Goal: Information Seeking & Learning: Learn about a topic

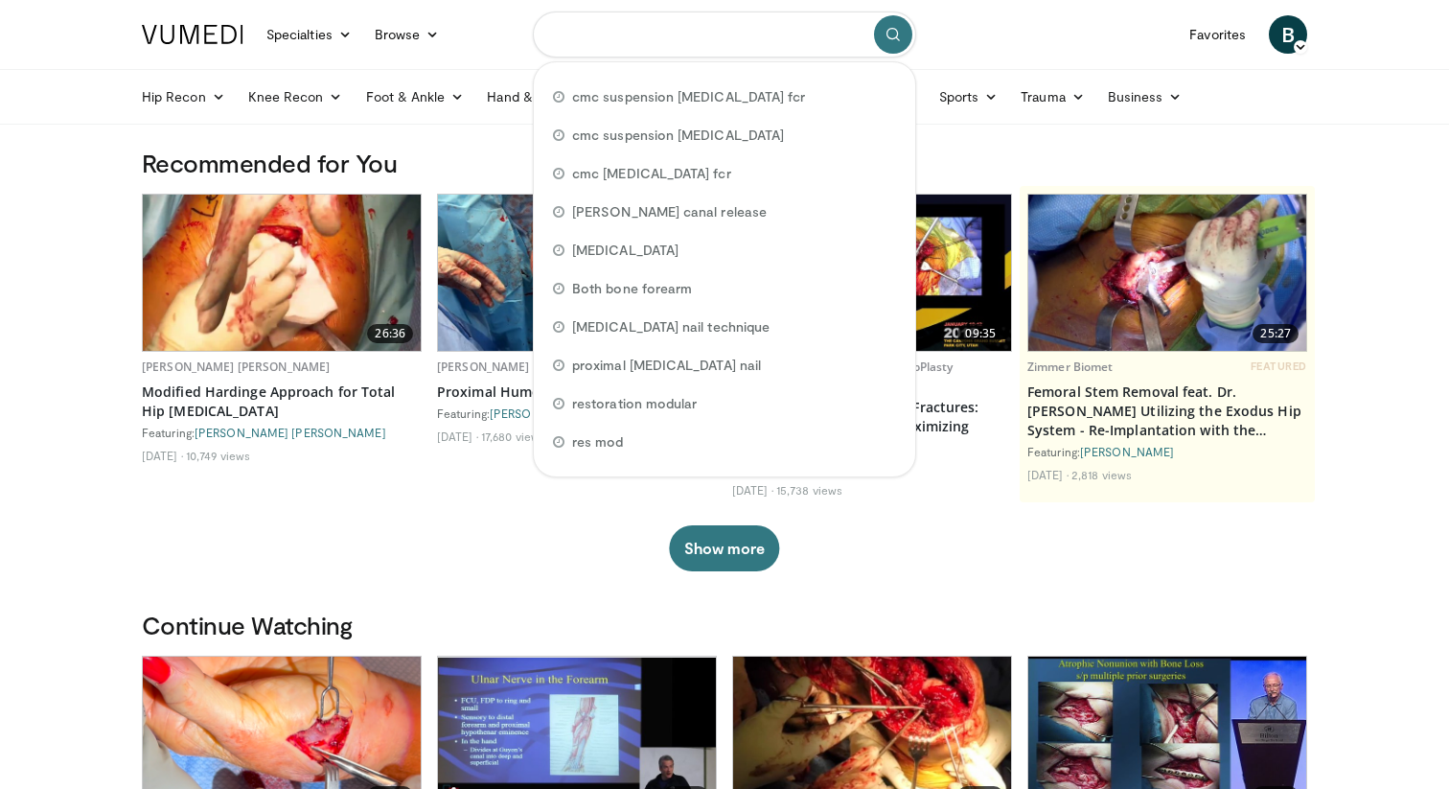
click at [651, 35] on input "Search topics, interventions" at bounding box center [724, 34] width 383 height 46
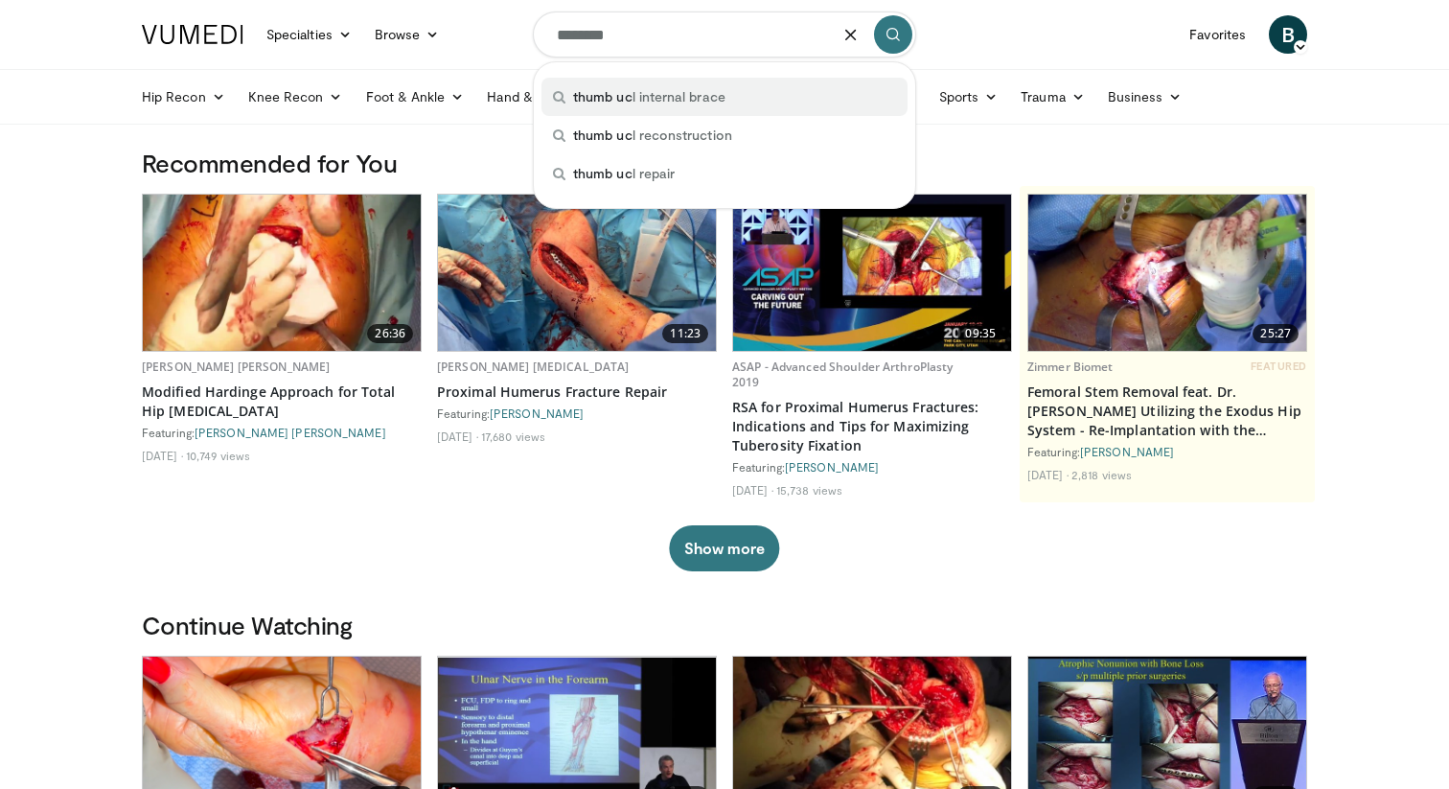
click at [703, 91] on span "thumb uc l internal brace" at bounding box center [649, 96] width 152 height 19
type input "**********"
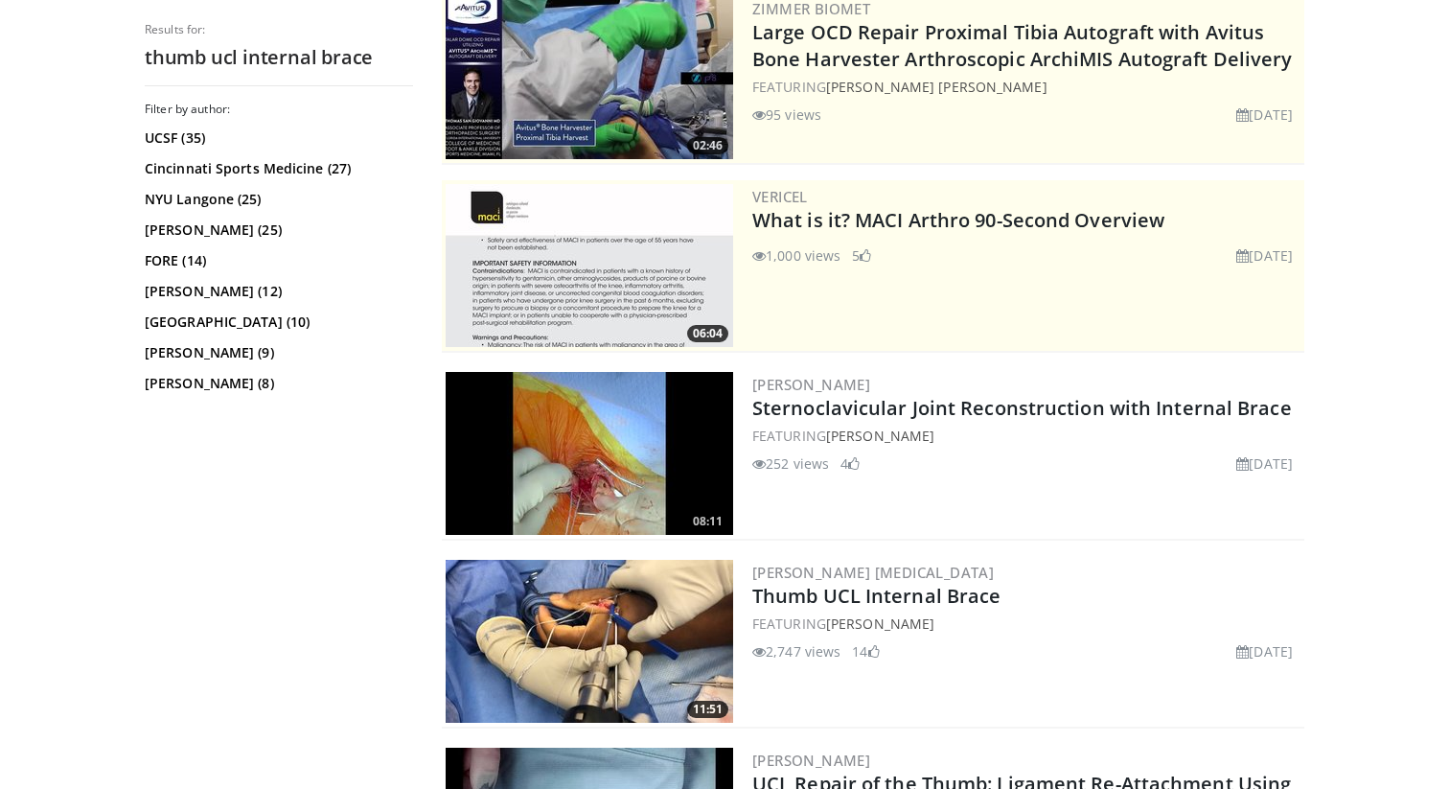
scroll to position [230, 0]
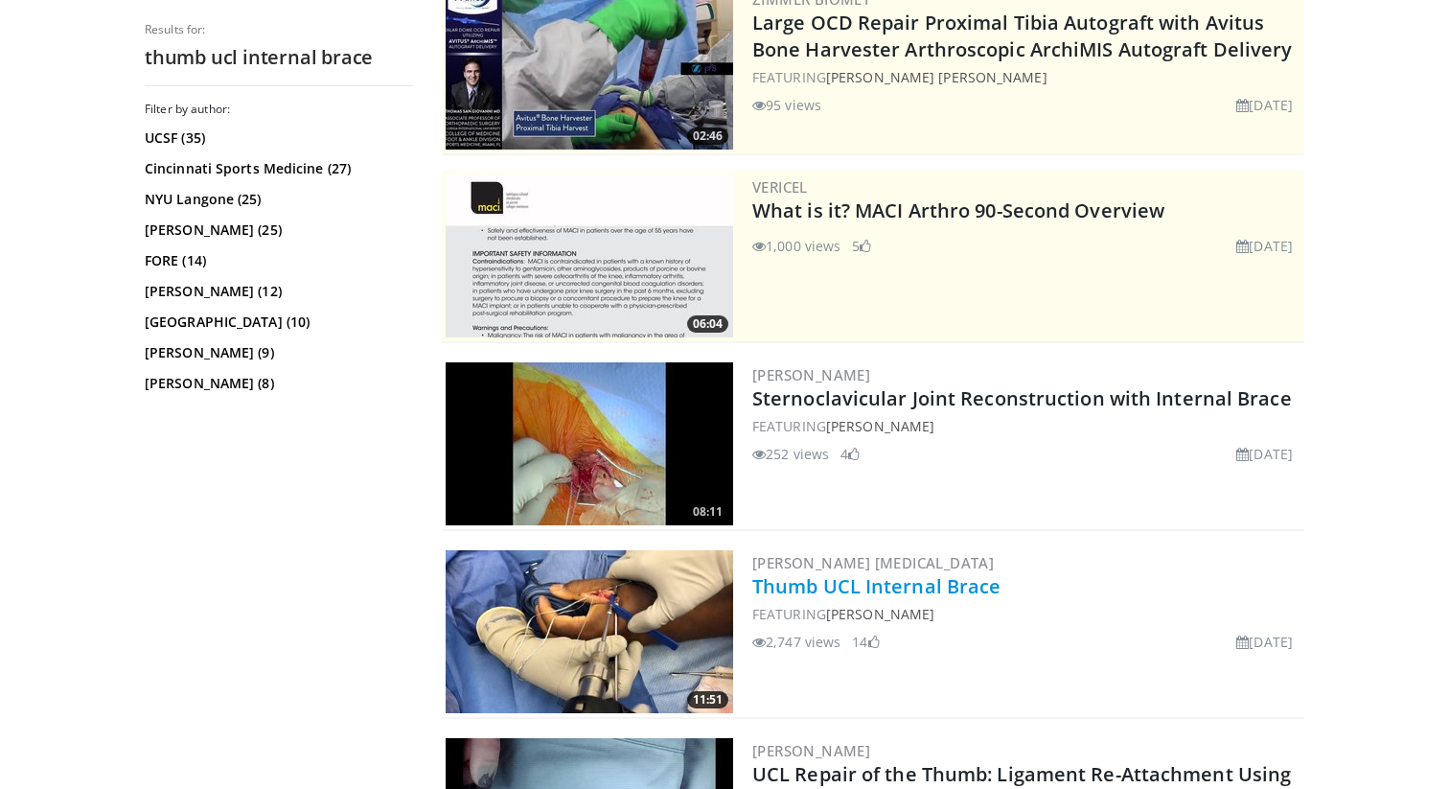
click at [915, 595] on link "Thumb UCL Internal Brace" at bounding box center [876, 586] width 248 height 26
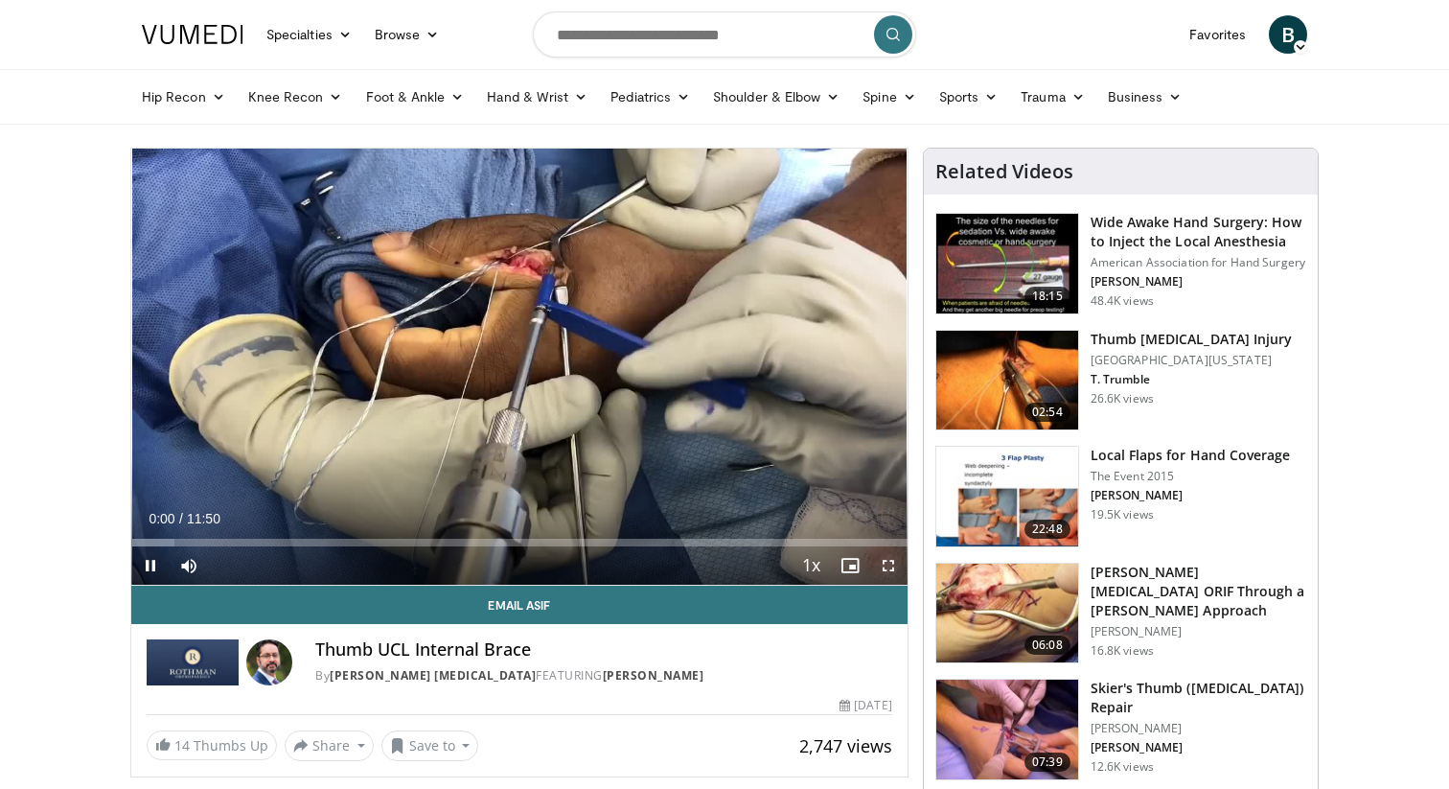
click at [881, 561] on span "Video Player" at bounding box center [888, 565] width 38 height 38
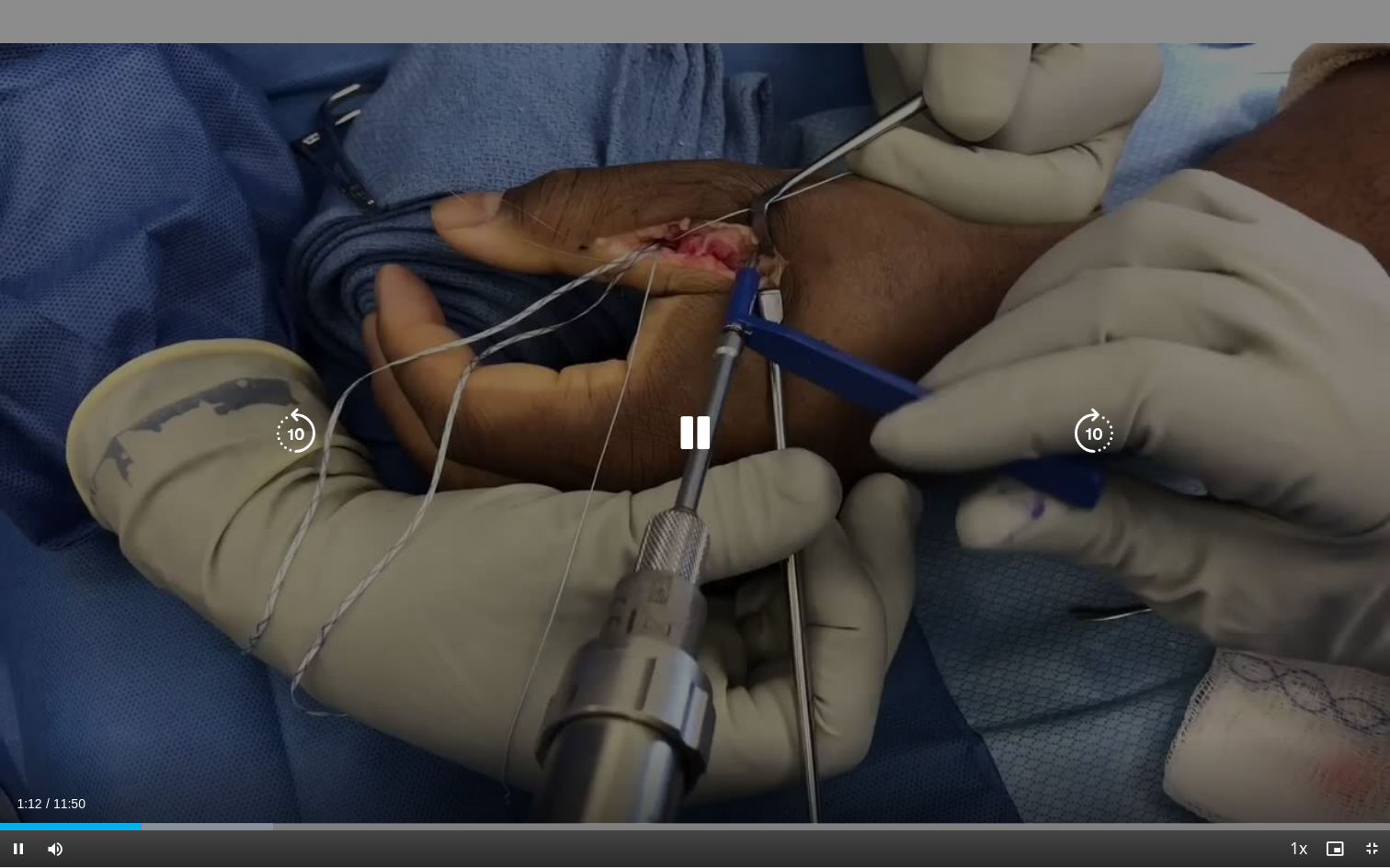
click at [1082, 260] on div "10 seconds Tap to unmute" at bounding box center [695, 434] width 1390 height 867
click at [997, 300] on div "10 seconds Tap to unmute" at bounding box center [695, 434] width 1390 height 867
click at [710, 432] on icon "Video Player" at bounding box center [695, 434] width 52 height 52
click at [695, 439] on icon "Video Player" at bounding box center [695, 434] width 52 height 52
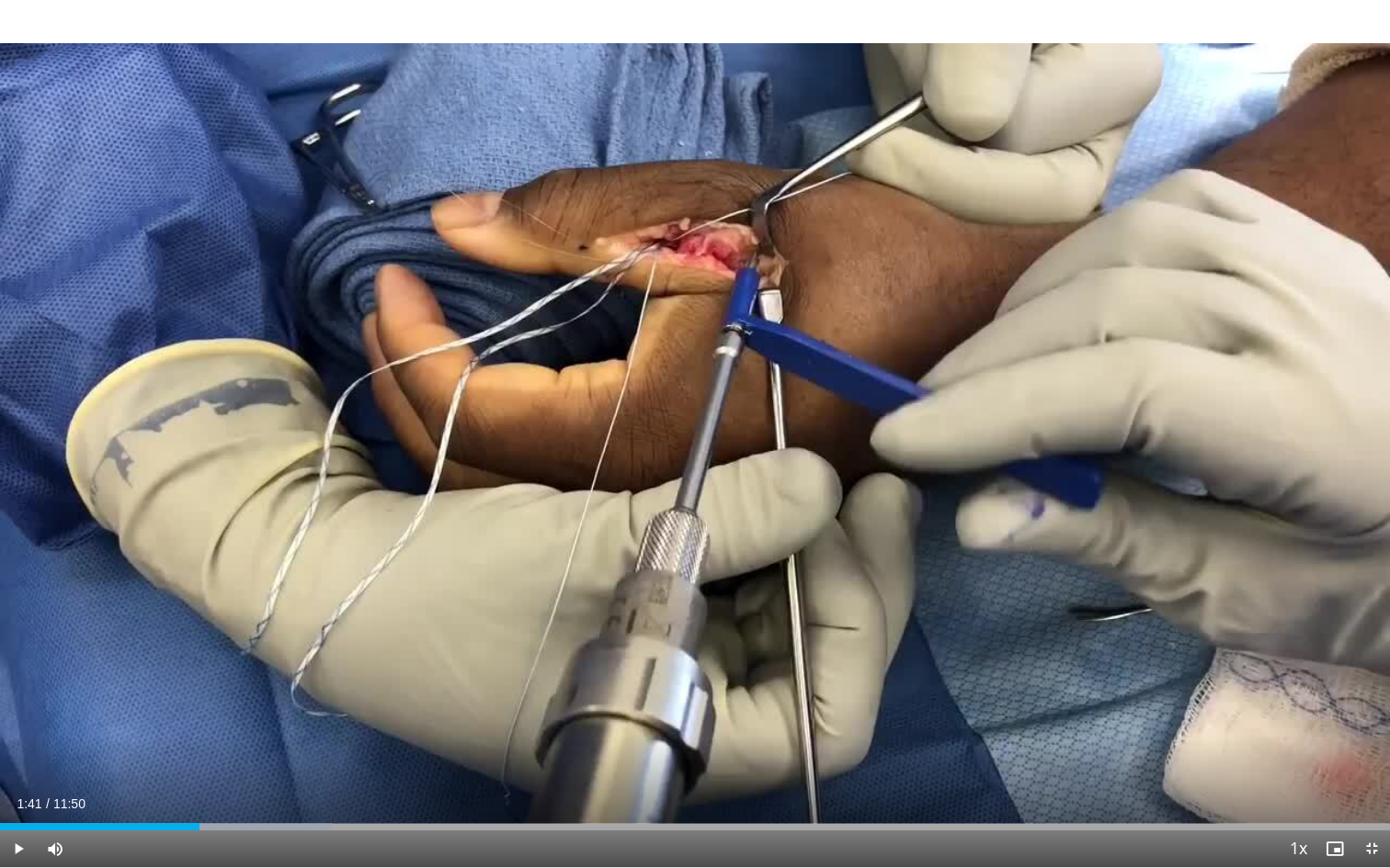
click at [949, 540] on div "10 seconds Tap to unmute" at bounding box center [695, 434] width 1390 height 867
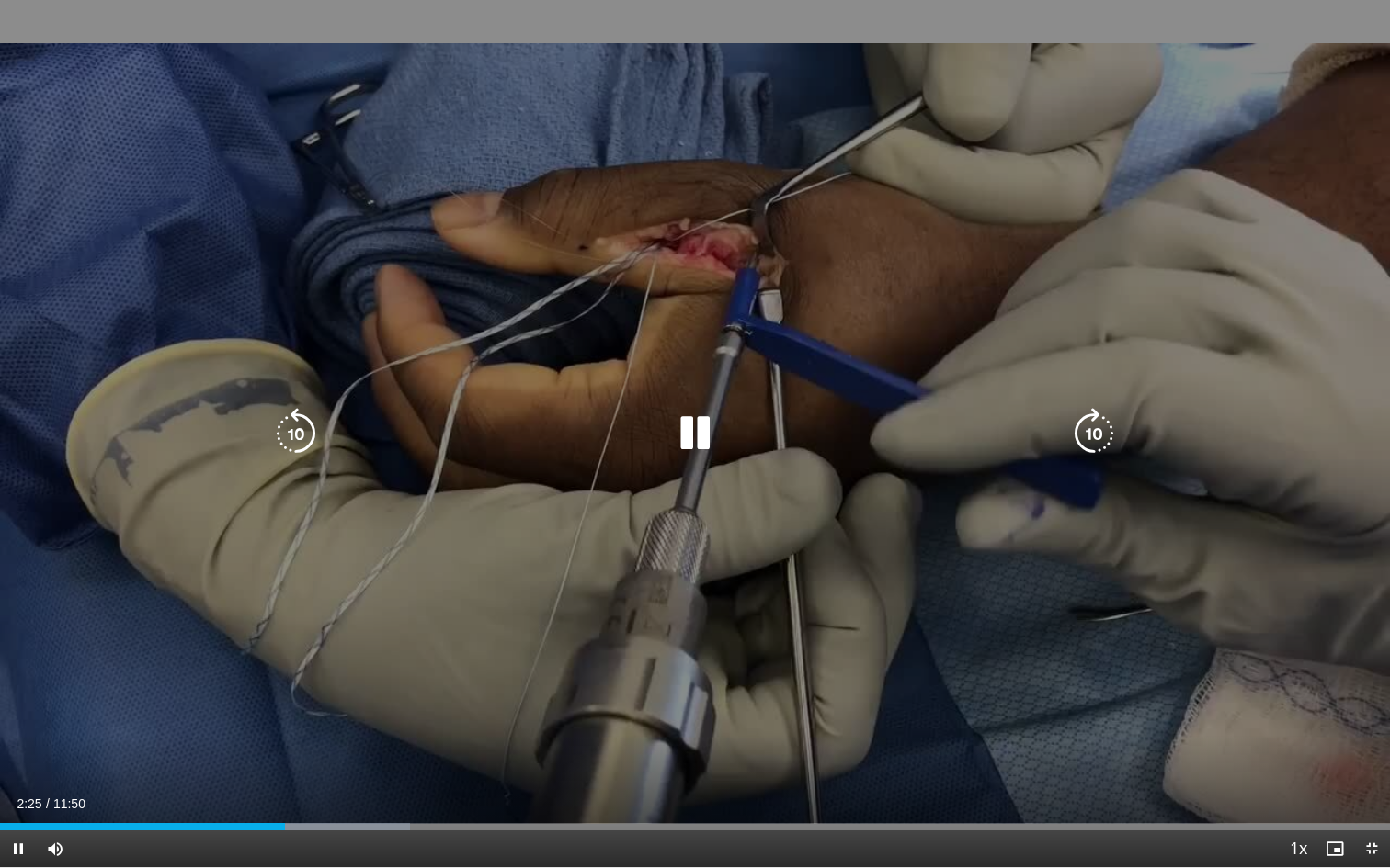
click at [697, 428] on icon "Video Player" at bounding box center [695, 434] width 52 height 52
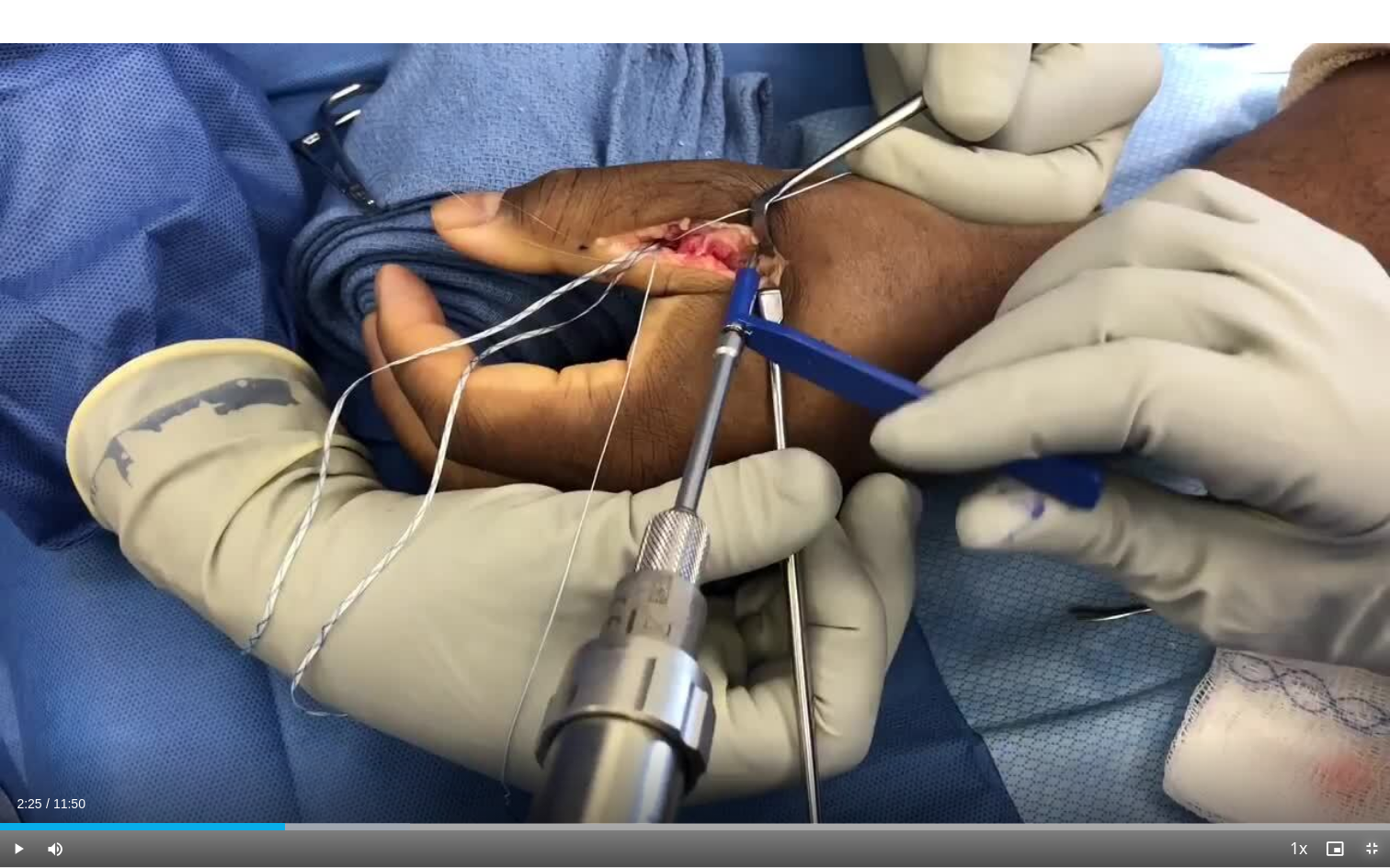
click at [1377, 756] on span "Video Player" at bounding box center [1371, 849] width 36 height 36
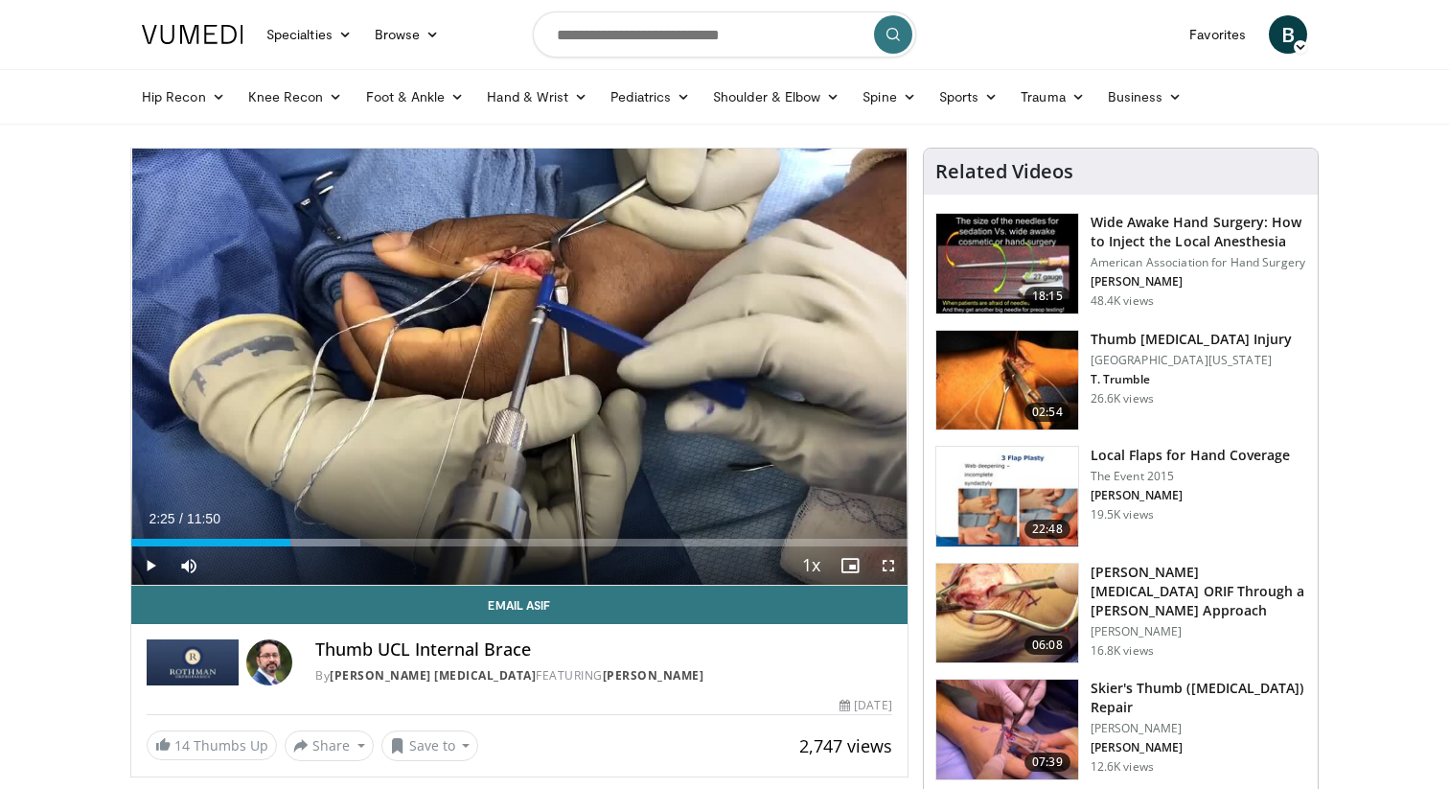
click at [888, 568] on span "Video Player" at bounding box center [888, 565] width 38 height 38
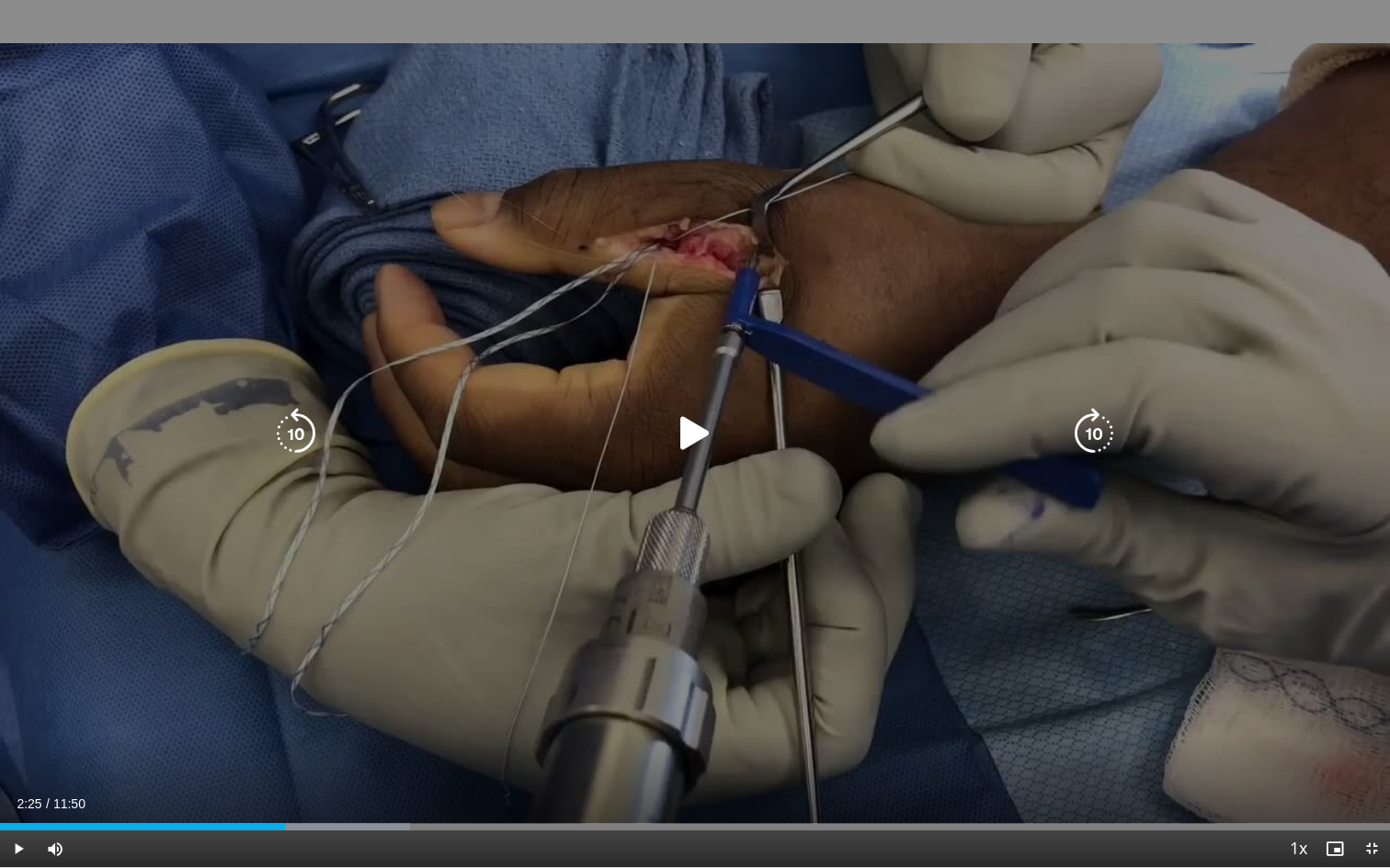
click at [680, 442] on icon "Video Player" at bounding box center [695, 434] width 52 height 52
click at [708, 444] on icon "Video Player" at bounding box center [695, 434] width 52 height 52
click at [692, 438] on icon "Video Player" at bounding box center [695, 434] width 52 height 52
click at [694, 422] on icon "Video Player" at bounding box center [695, 434] width 52 height 52
click at [681, 428] on icon "Video Player" at bounding box center [695, 434] width 52 height 52
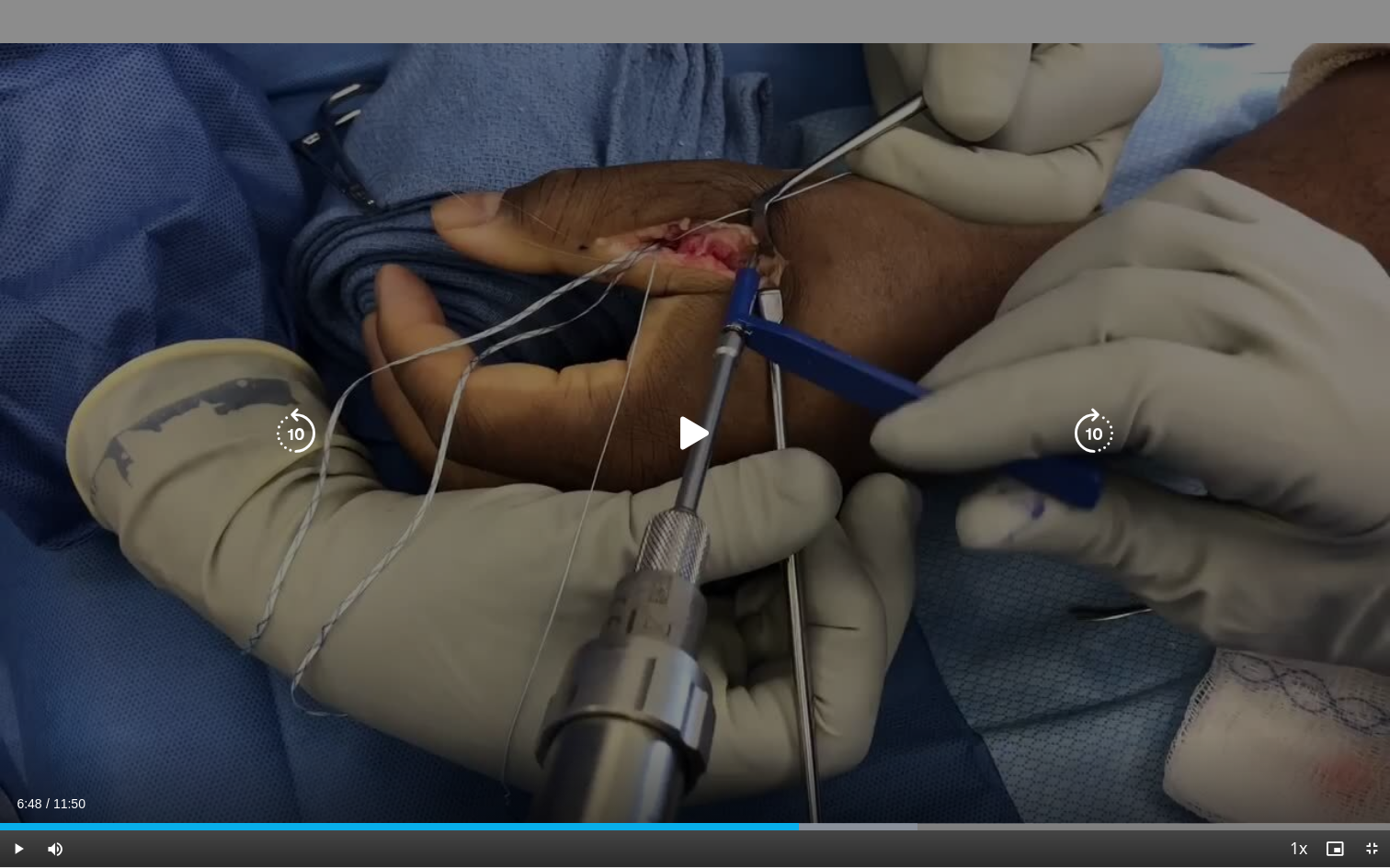
click at [687, 457] on icon "Video Player" at bounding box center [695, 434] width 52 height 52
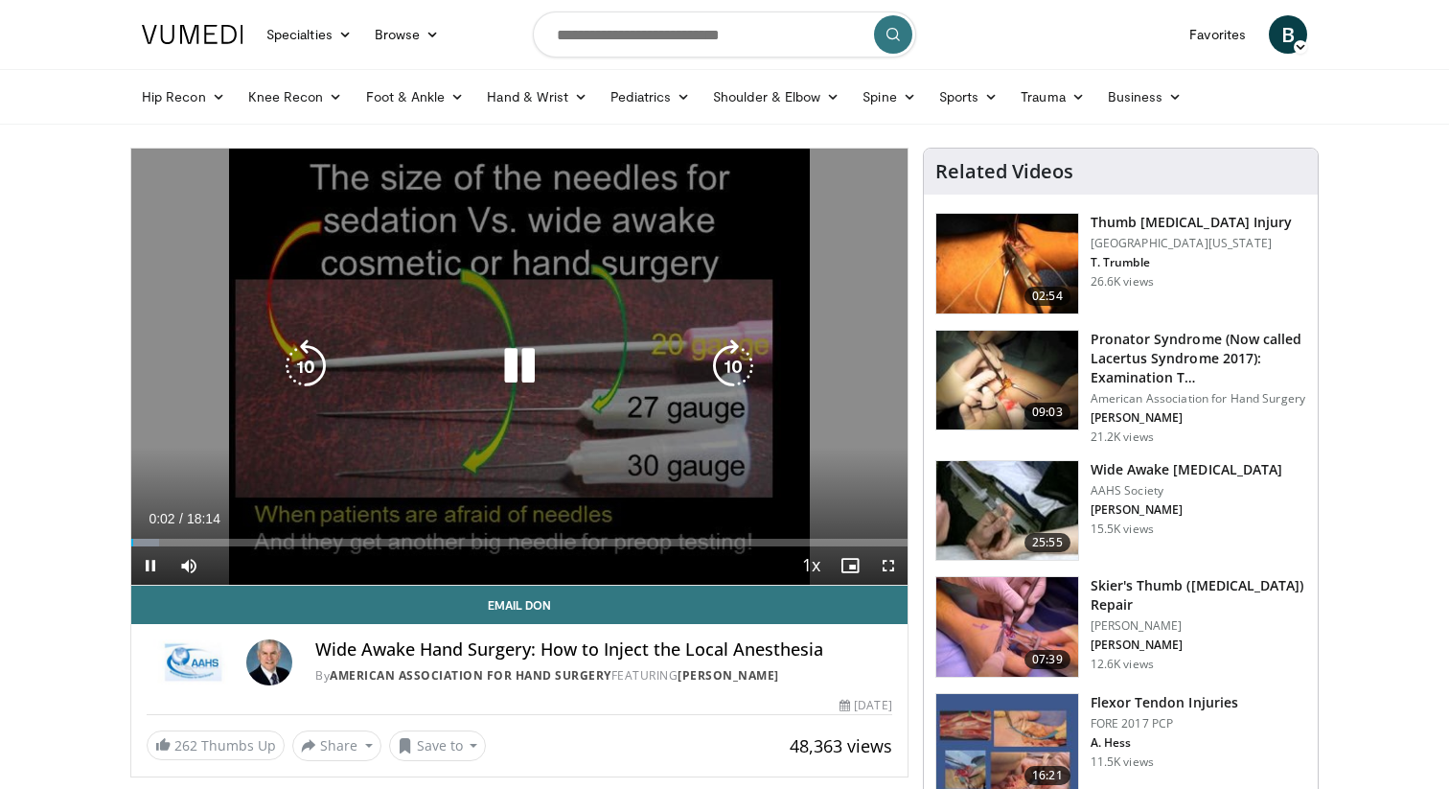
click at [526, 366] on icon "Video Player" at bounding box center [519, 366] width 54 height 54
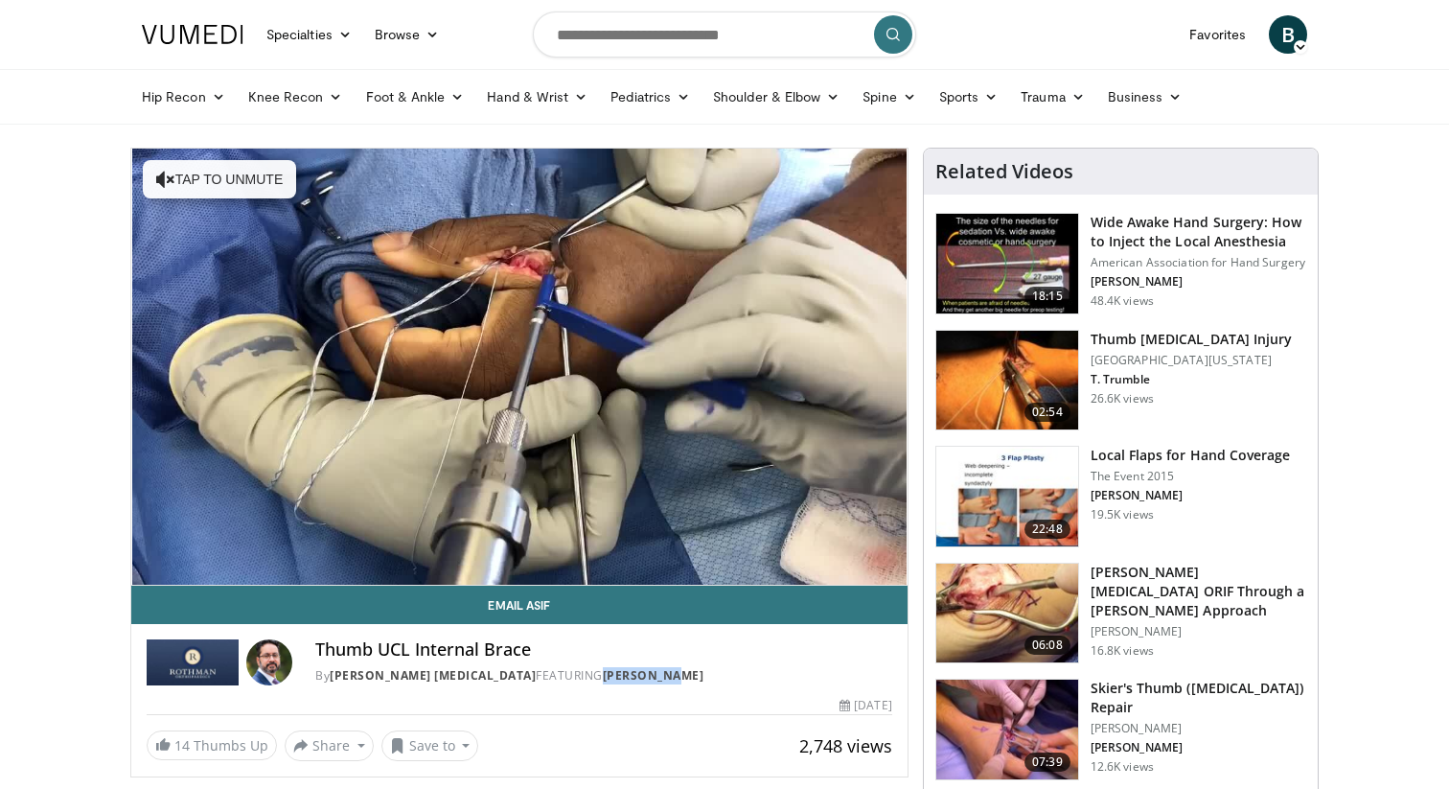
drag, startPoint x: 646, startPoint y: 679, endPoint x: 567, endPoint y: 681, distance: 78.6
click at [567, 681] on div "By Rothman Hand Surgery FEATURING Asif Ilyas" at bounding box center [603, 675] width 577 height 17
copy link "[PERSON_NAME]"
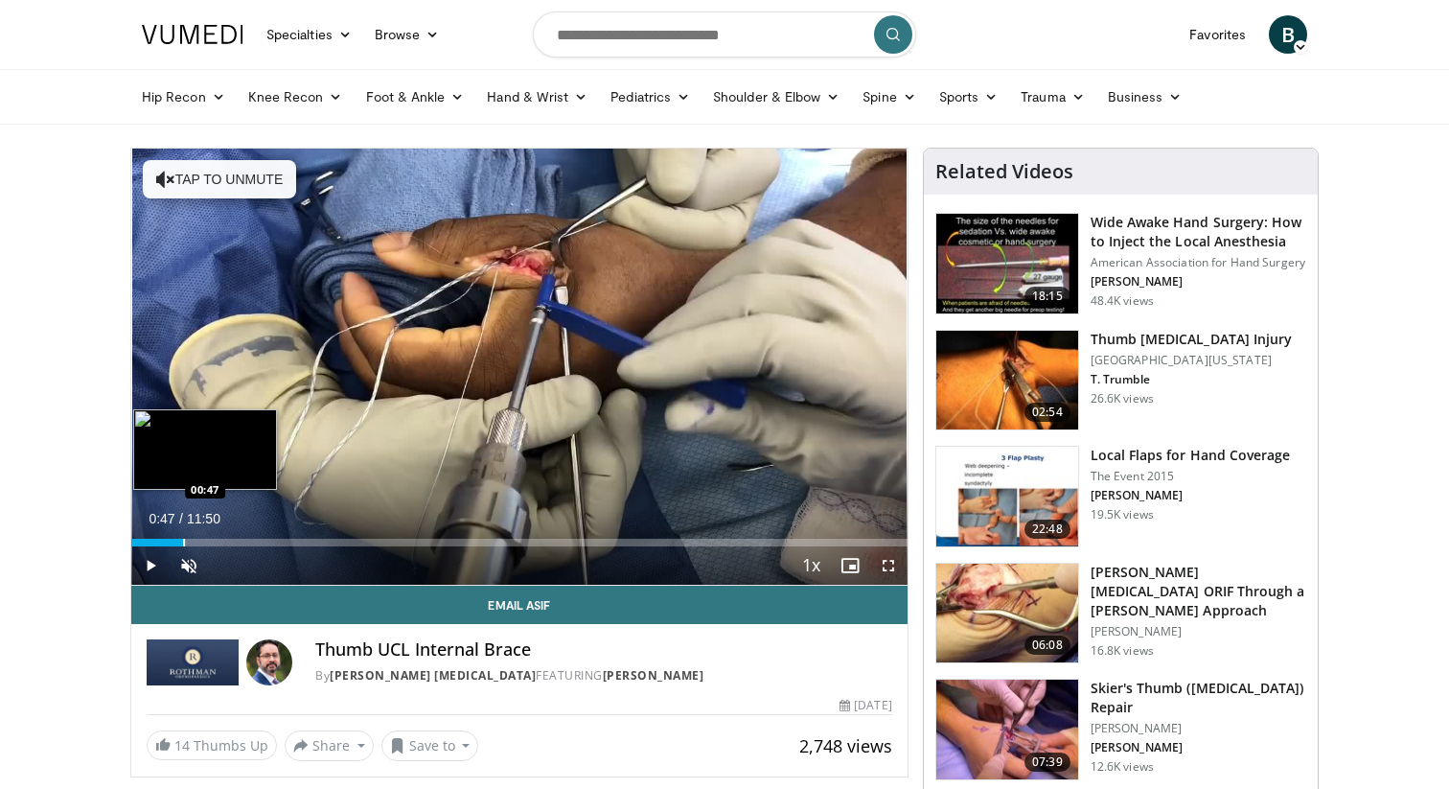
click at [183, 539] on div "Progress Bar" at bounding box center [184, 542] width 2 height 8
click at [170, 539] on div "Progress Bar" at bounding box center [171, 542] width 2 height 8
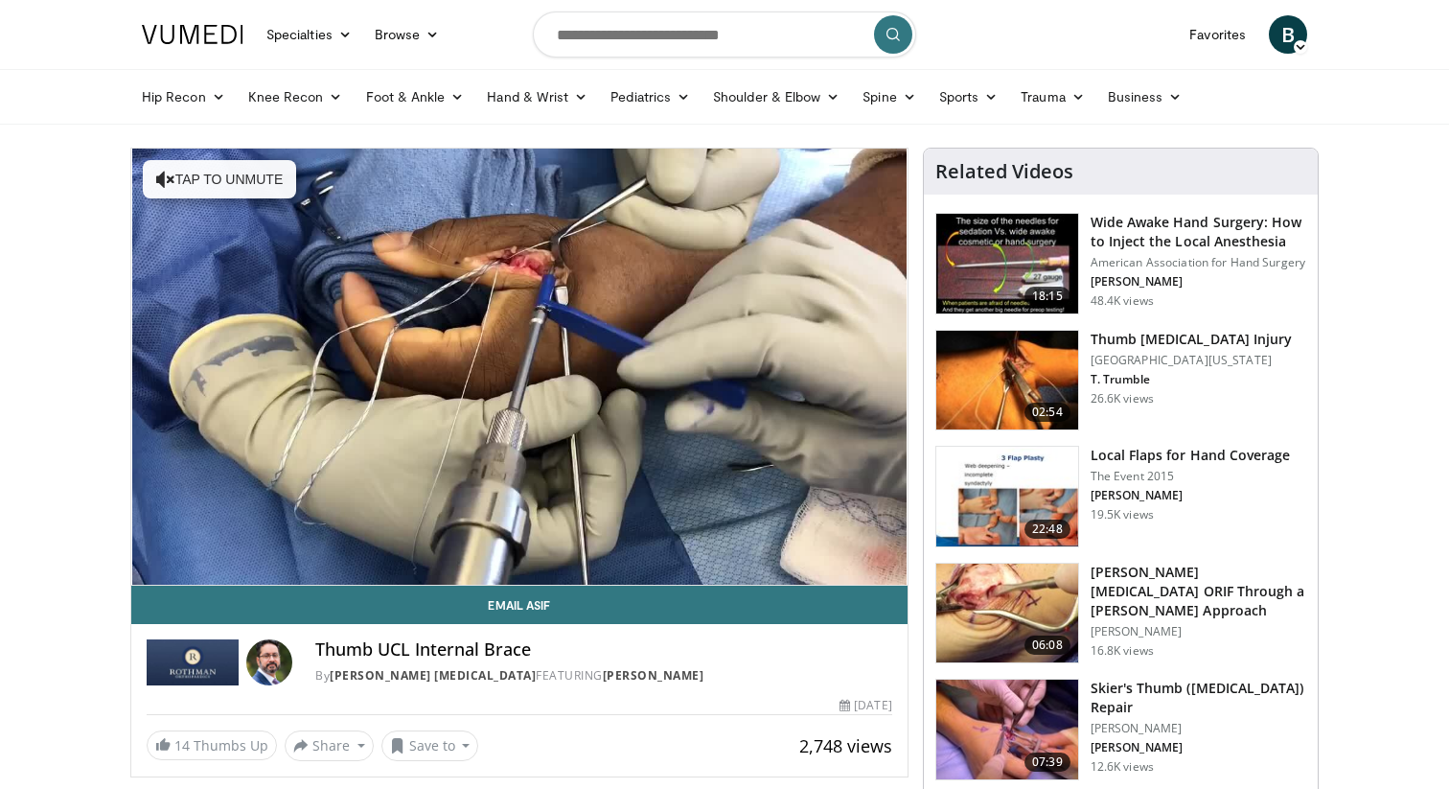
click at [207, 534] on div "10 seconds Tap to unmute" at bounding box center [519, 367] width 776 height 436
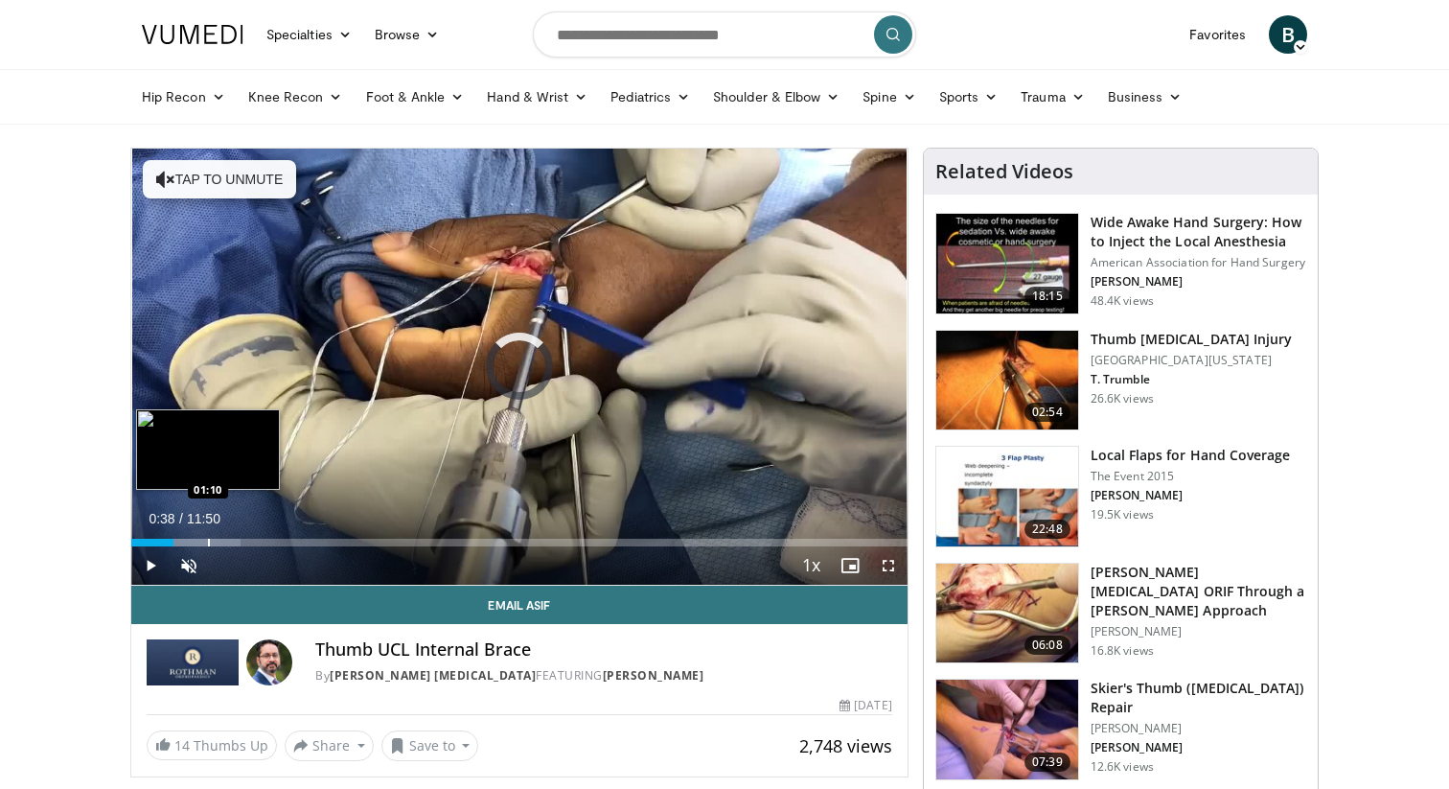
click at [207, 534] on div "Loaded : 14.04% 00:38 01:10" at bounding box center [519, 537] width 776 height 18
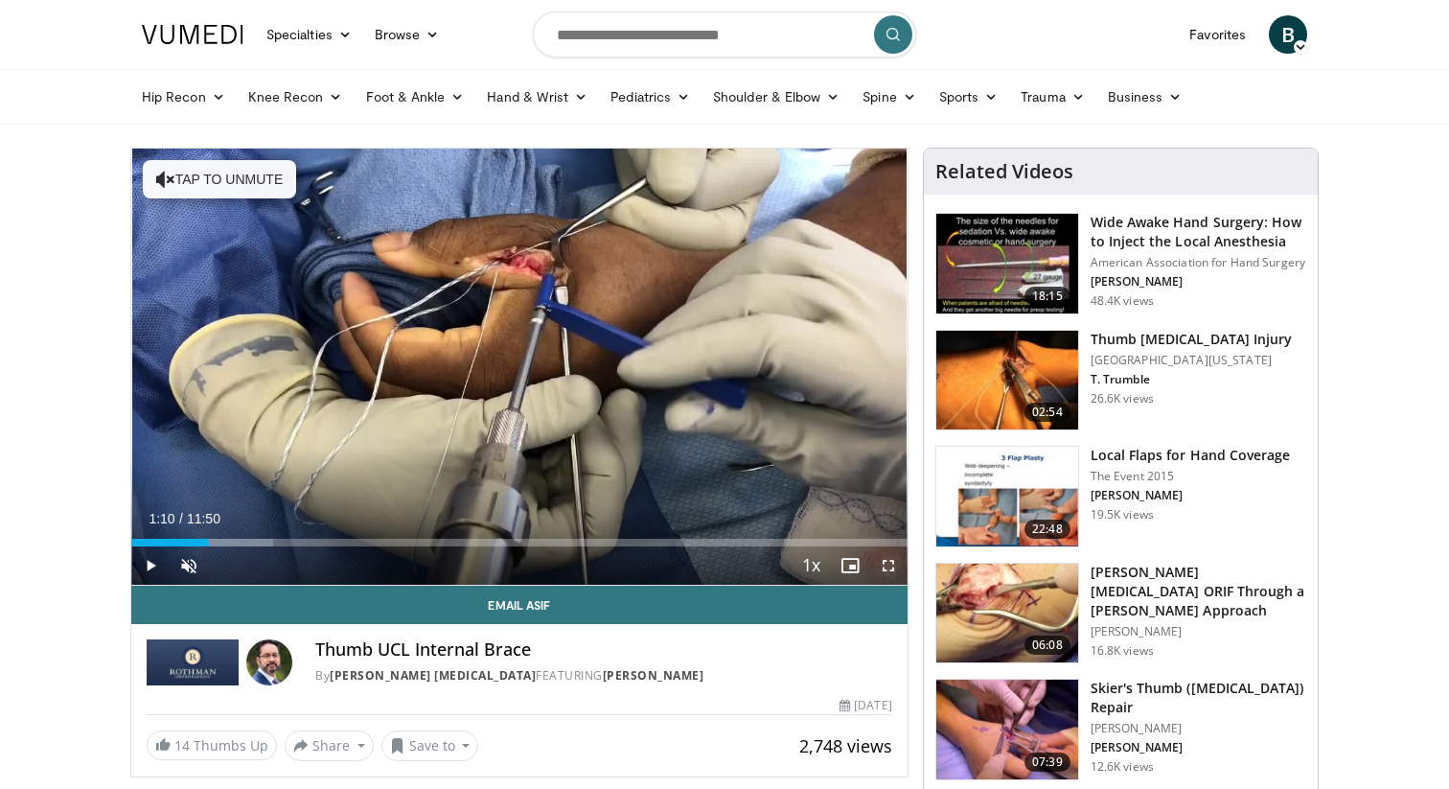
click at [891, 570] on span "Video Player" at bounding box center [888, 565] width 38 height 38
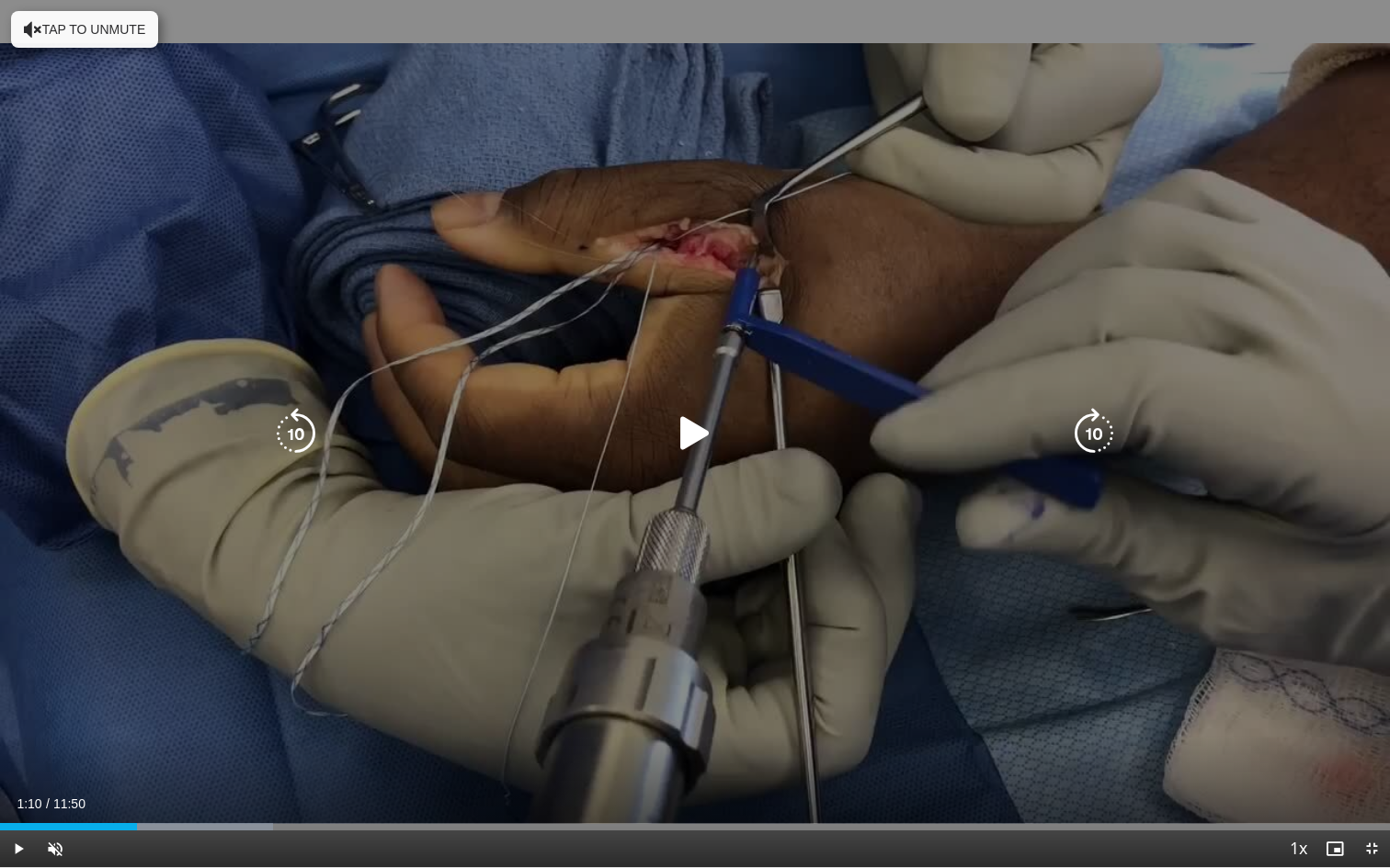
click at [685, 445] on icon "Video Player" at bounding box center [695, 434] width 52 height 52
click at [712, 435] on icon "Video Player" at bounding box center [695, 434] width 52 height 52
